Goal: Book appointment/travel/reservation

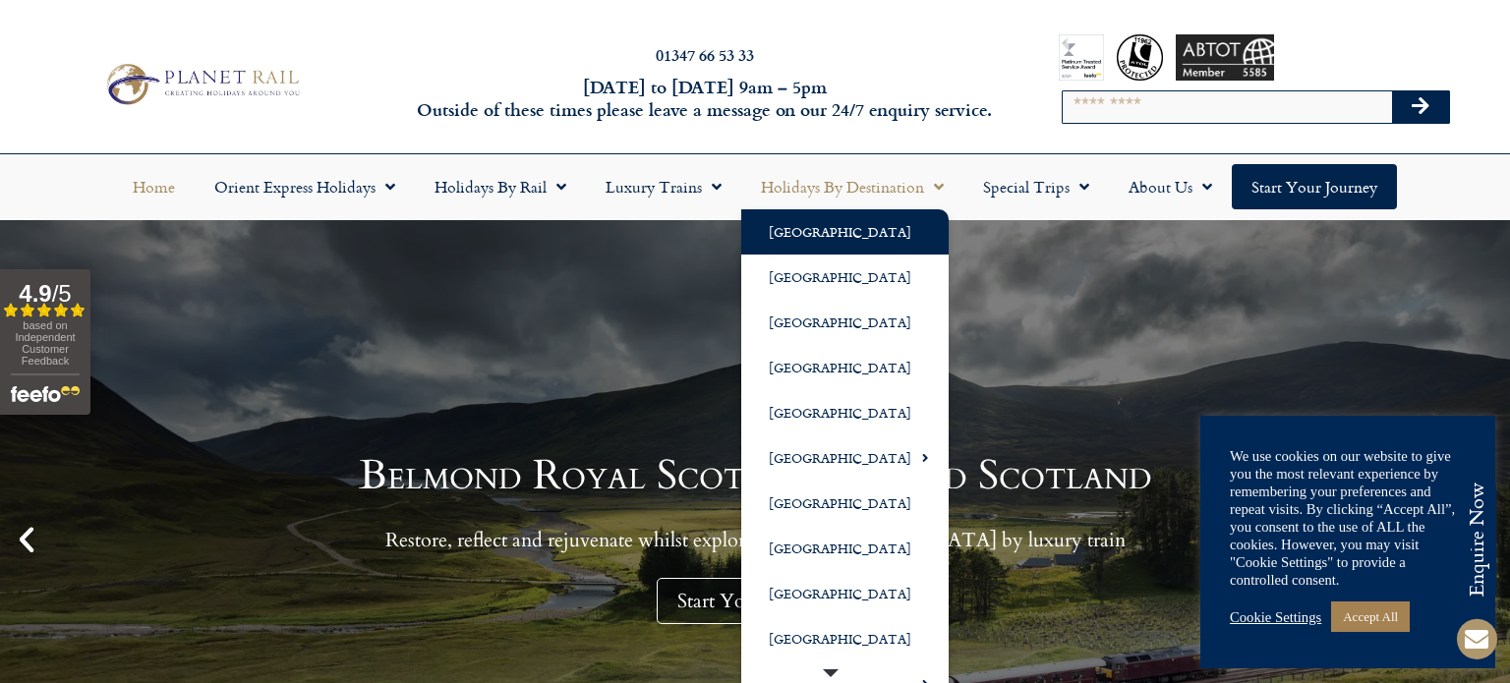
click at [797, 237] on link "[GEOGRAPHIC_DATA]" at bounding box center [844, 231] width 207 height 45
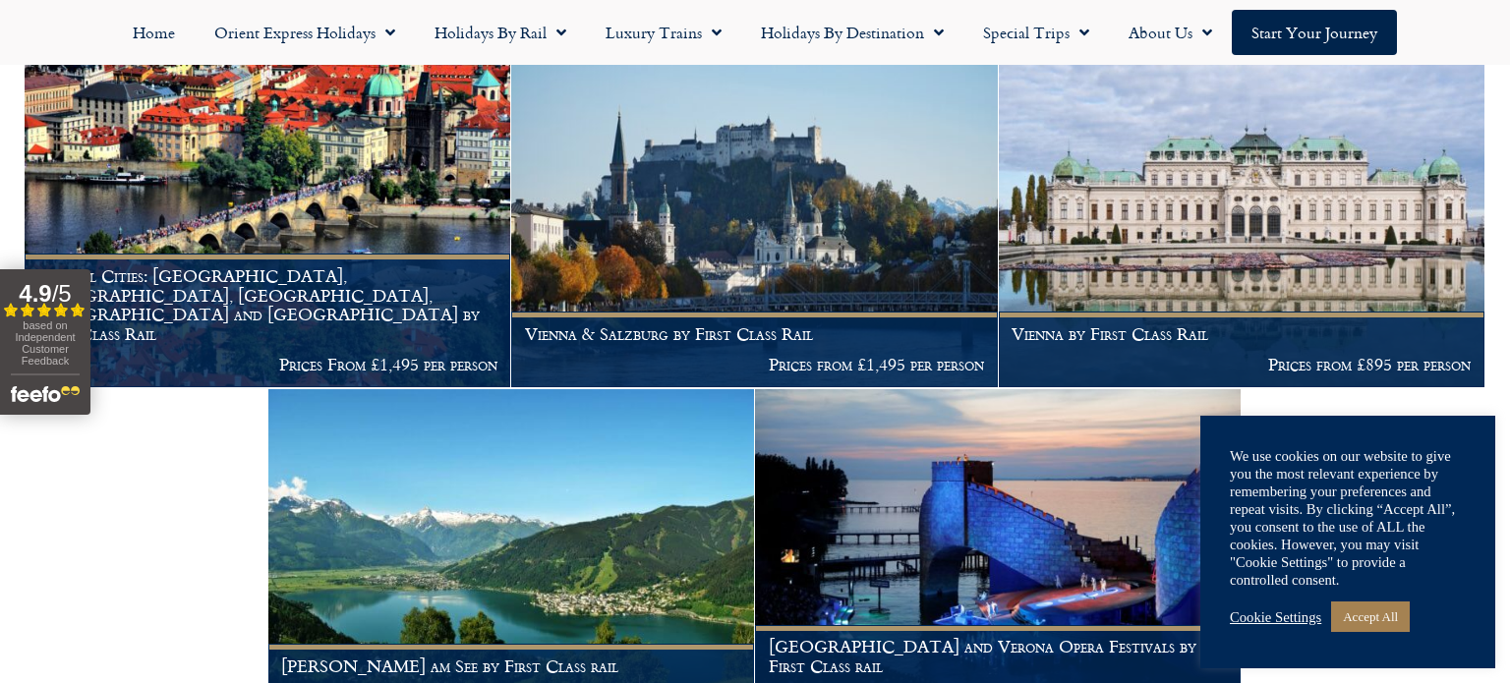
scroll to position [751, 0]
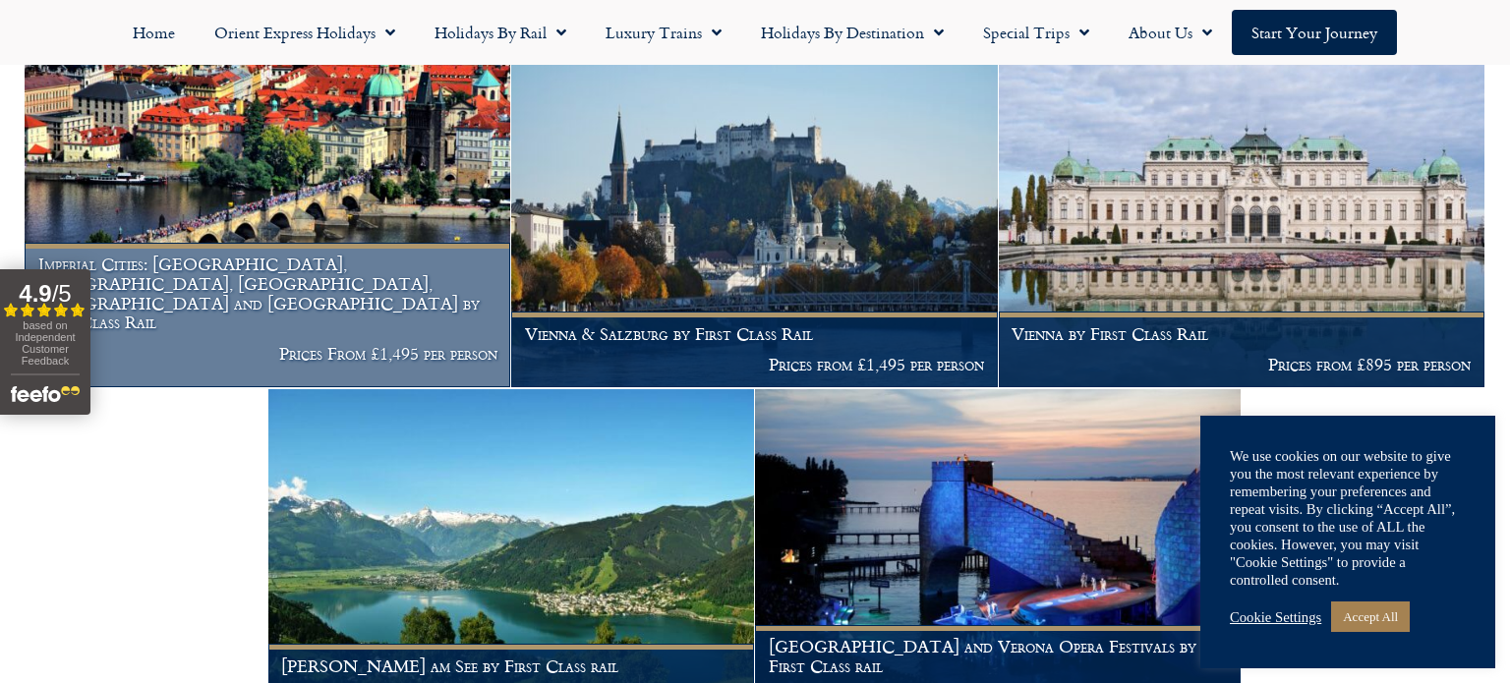
click at [411, 316] on h1 "Imperial Cities: Berlin, Prague, Budapest, Vienna and Nuremberg by First Class …" at bounding box center [267, 294] width 459 height 78
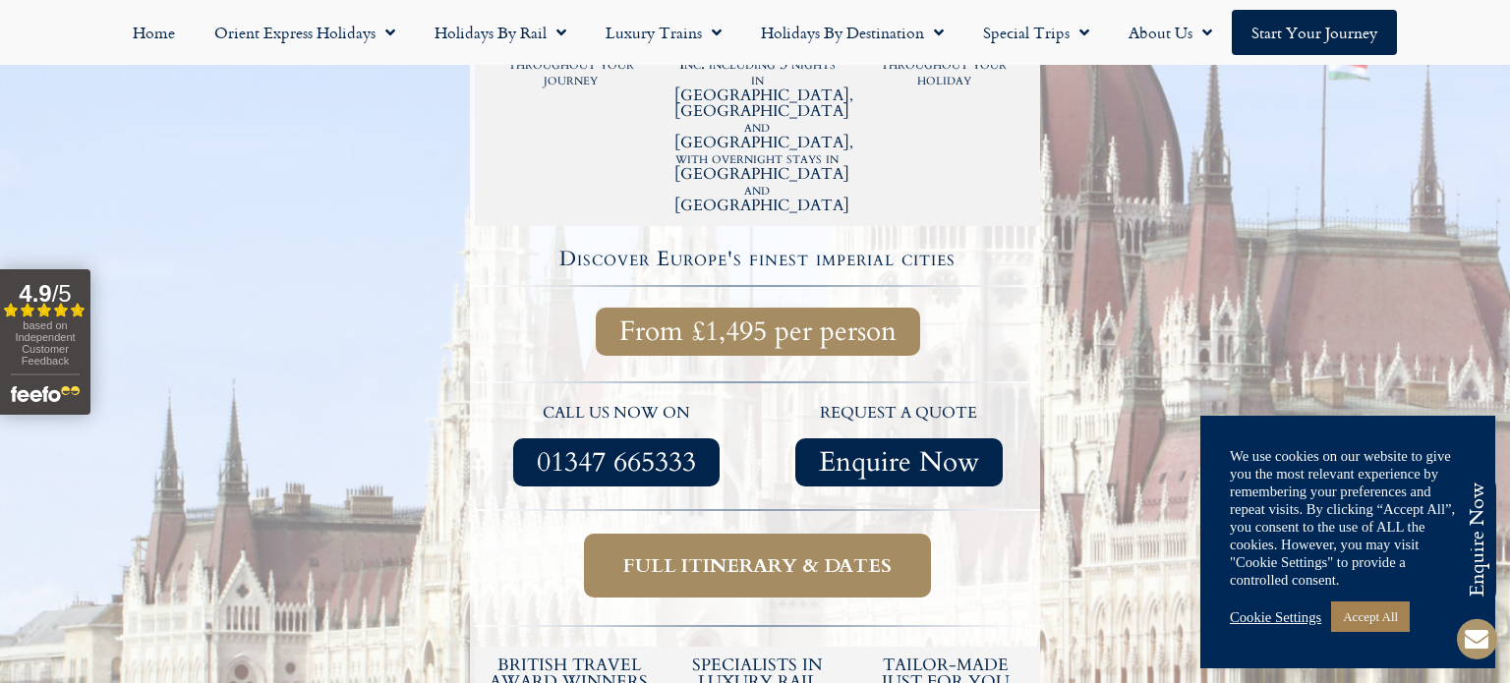
scroll to position [778, 0]
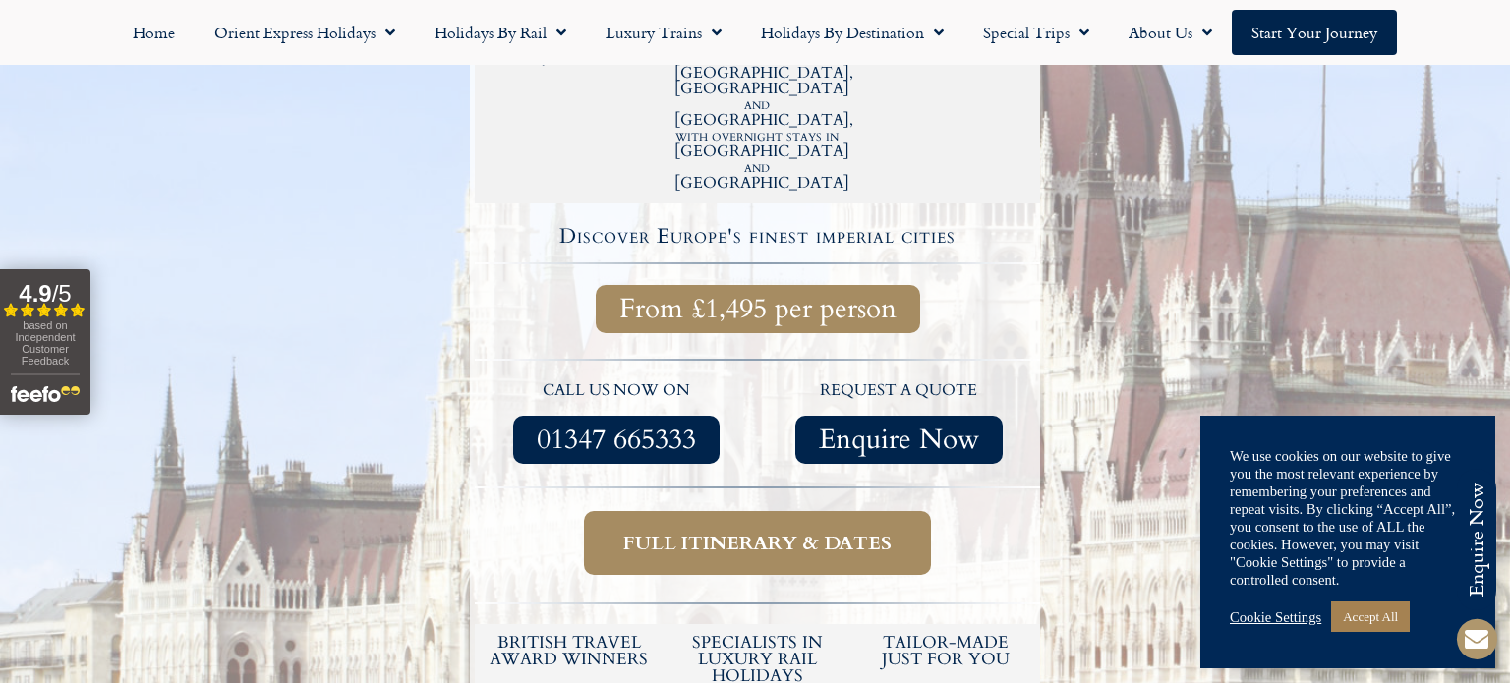
click at [697, 511] on link "Full itinerary & dates" at bounding box center [757, 543] width 347 height 64
click at [702, 531] on span "Full itinerary & dates" at bounding box center [757, 543] width 268 height 25
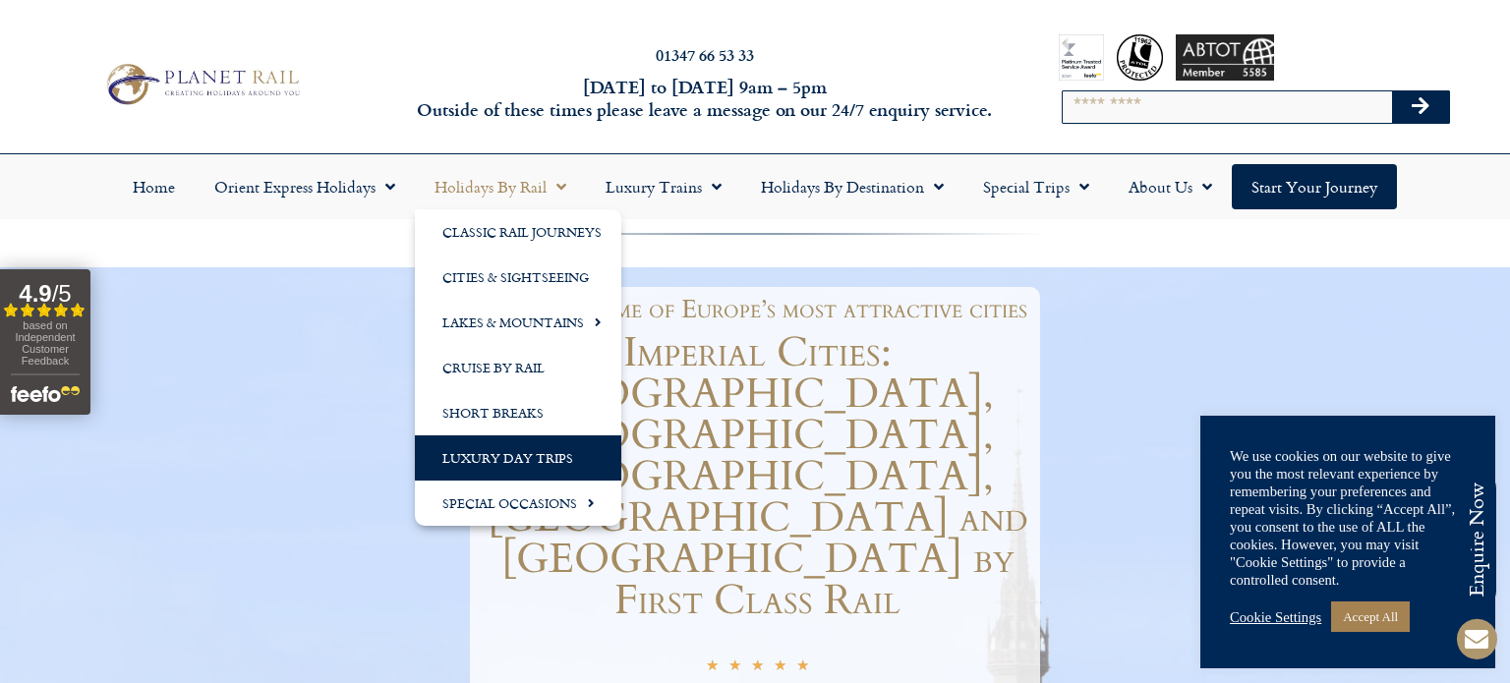
click at [477, 454] on link "Luxury Day Trips" at bounding box center [518, 457] width 206 height 45
